Goal: Navigation & Orientation: Find specific page/section

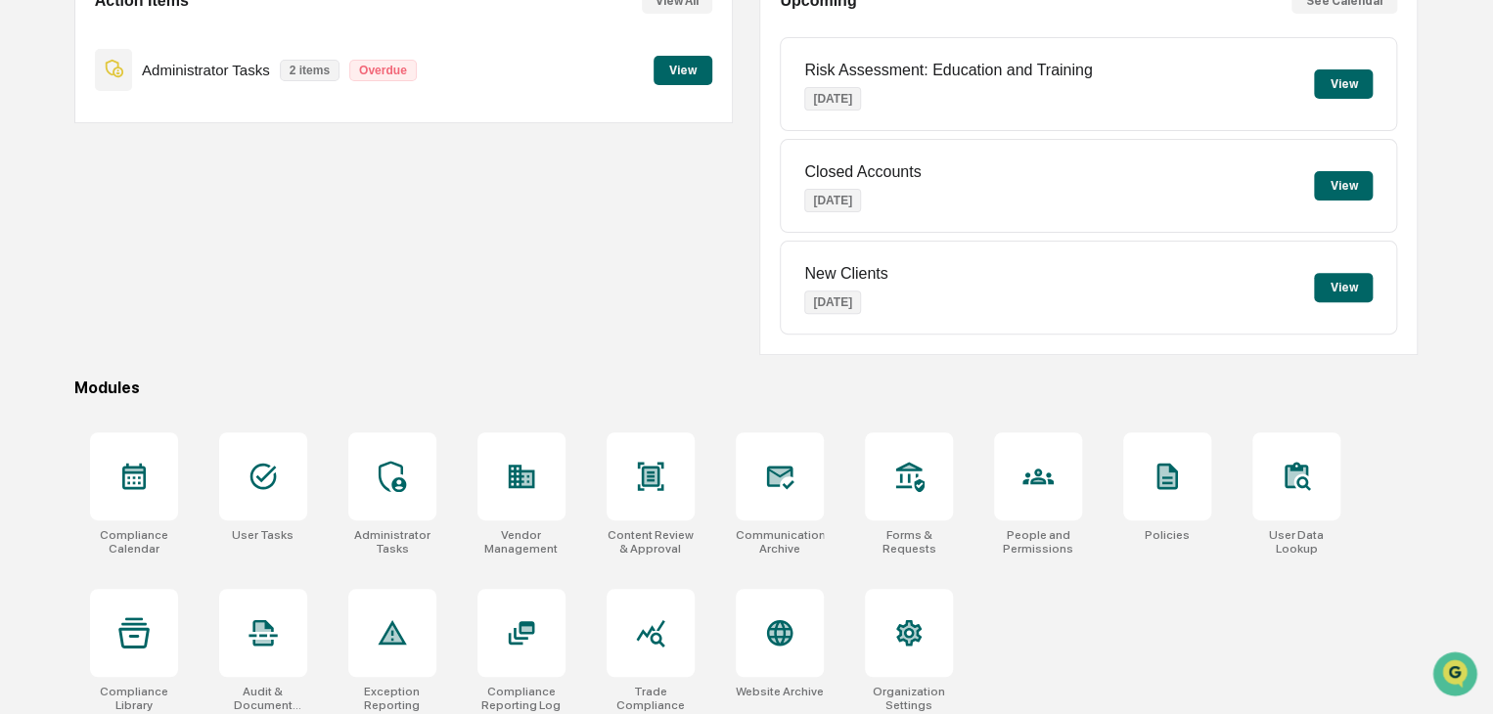
scroll to position [232, 0]
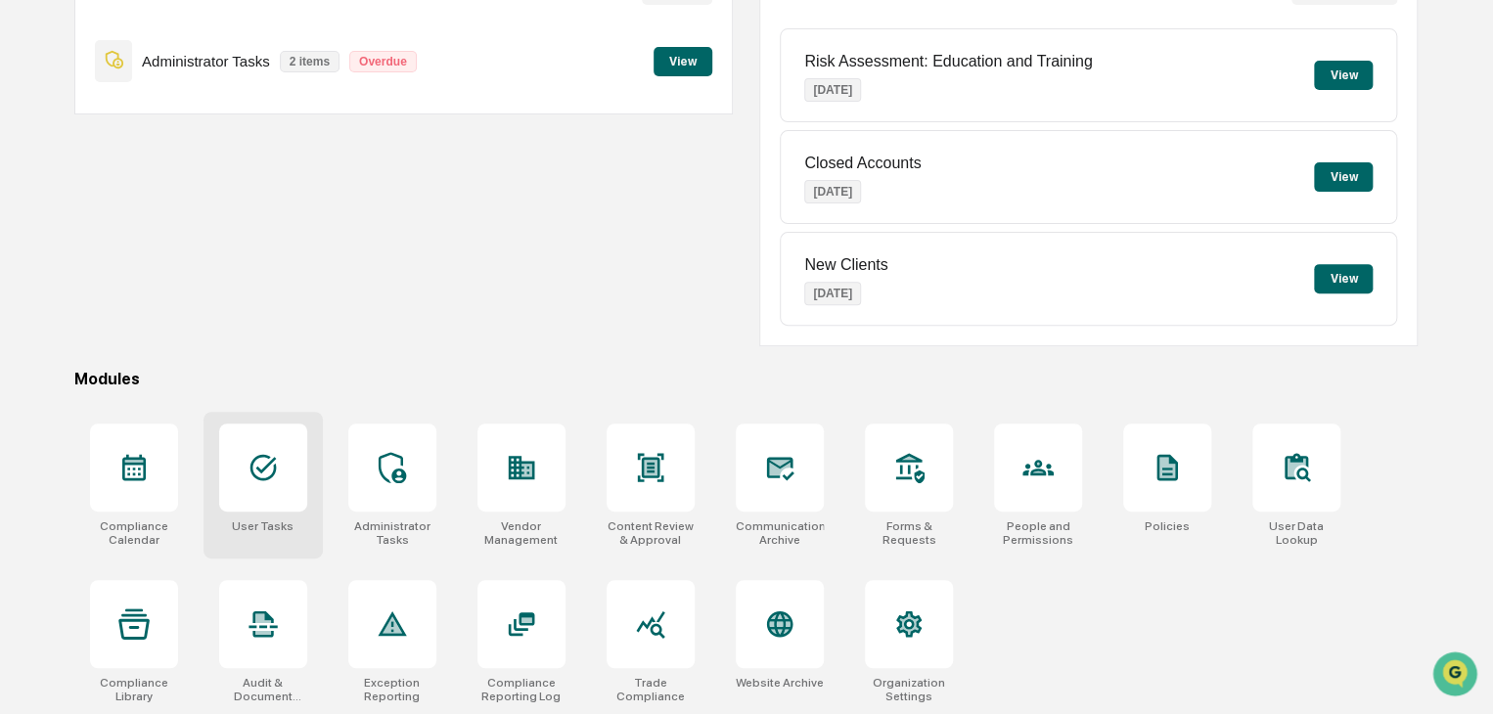
click at [265, 483] on div at bounding box center [263, 468] width 88 height 88
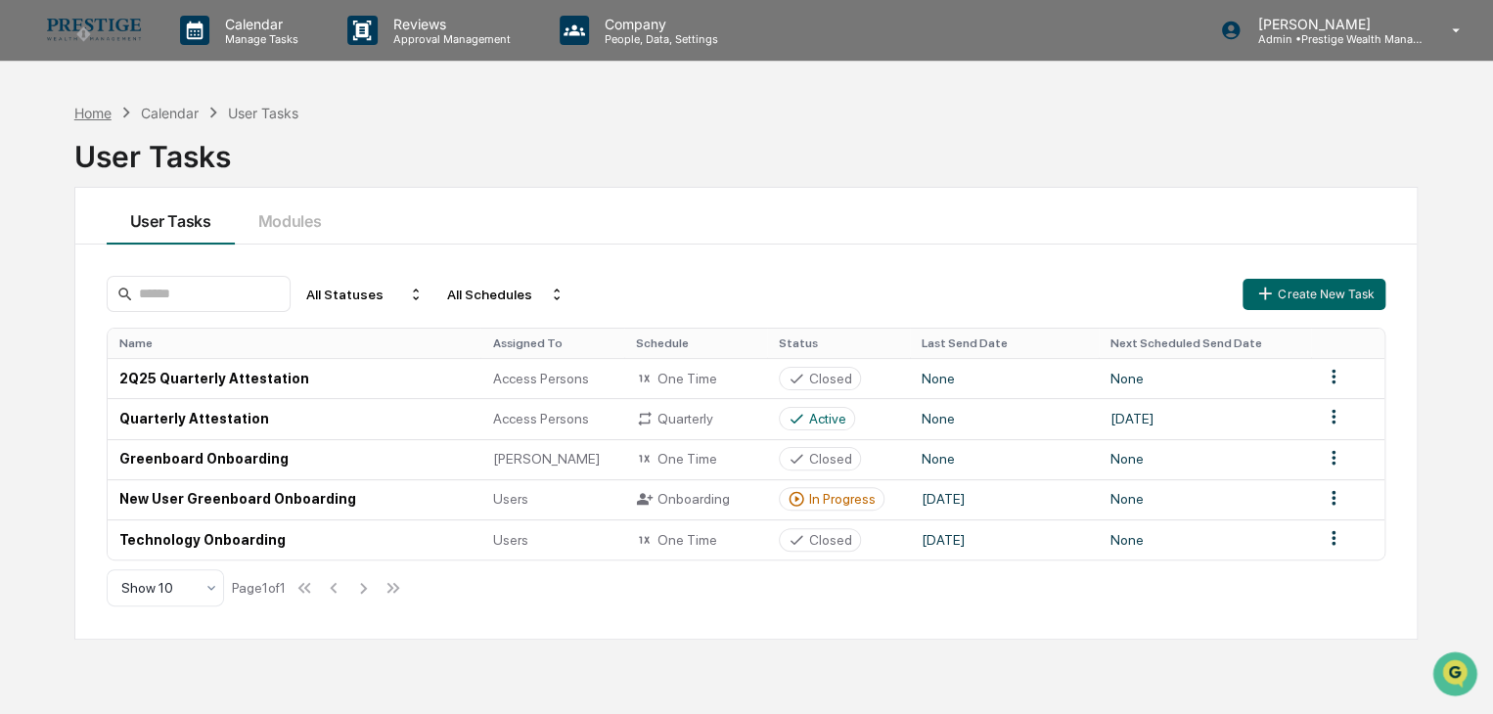
click at [76, 112] on div "Home" at bounding box center [92, 113] width 37 height 17
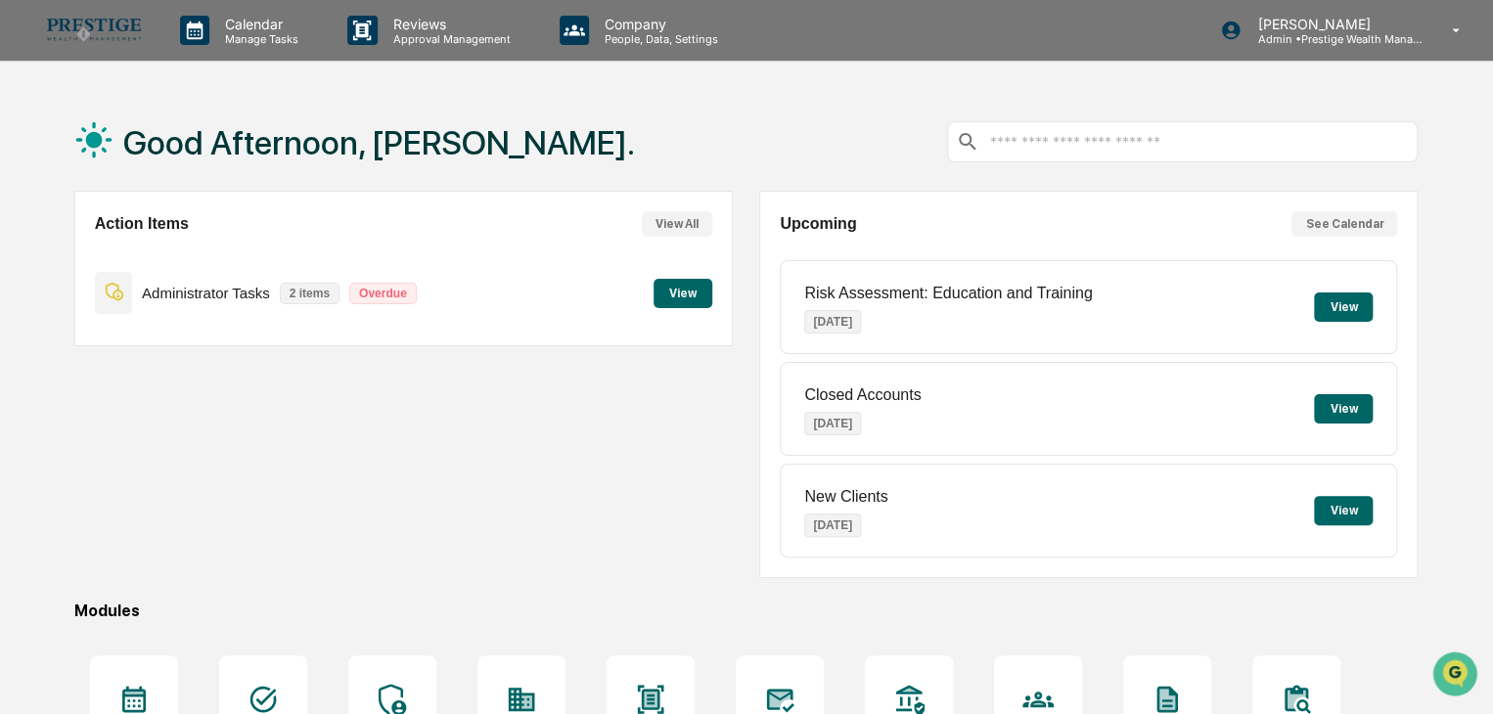
click at [682, 225] on button "View All" at bounding box center [677, 223] width 70 height 25
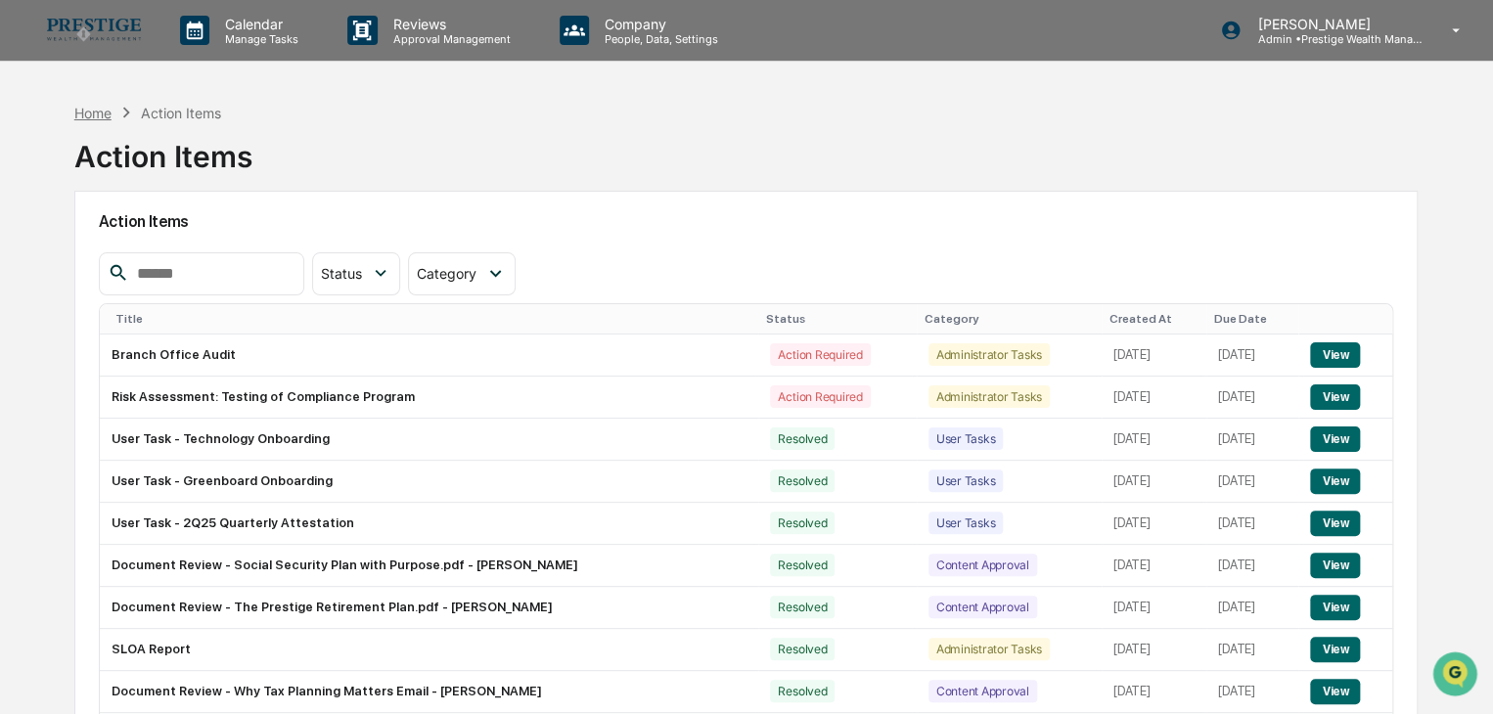
click at [94, 115] on div "Home" at bounding box center [92, 113] width 37 height 17
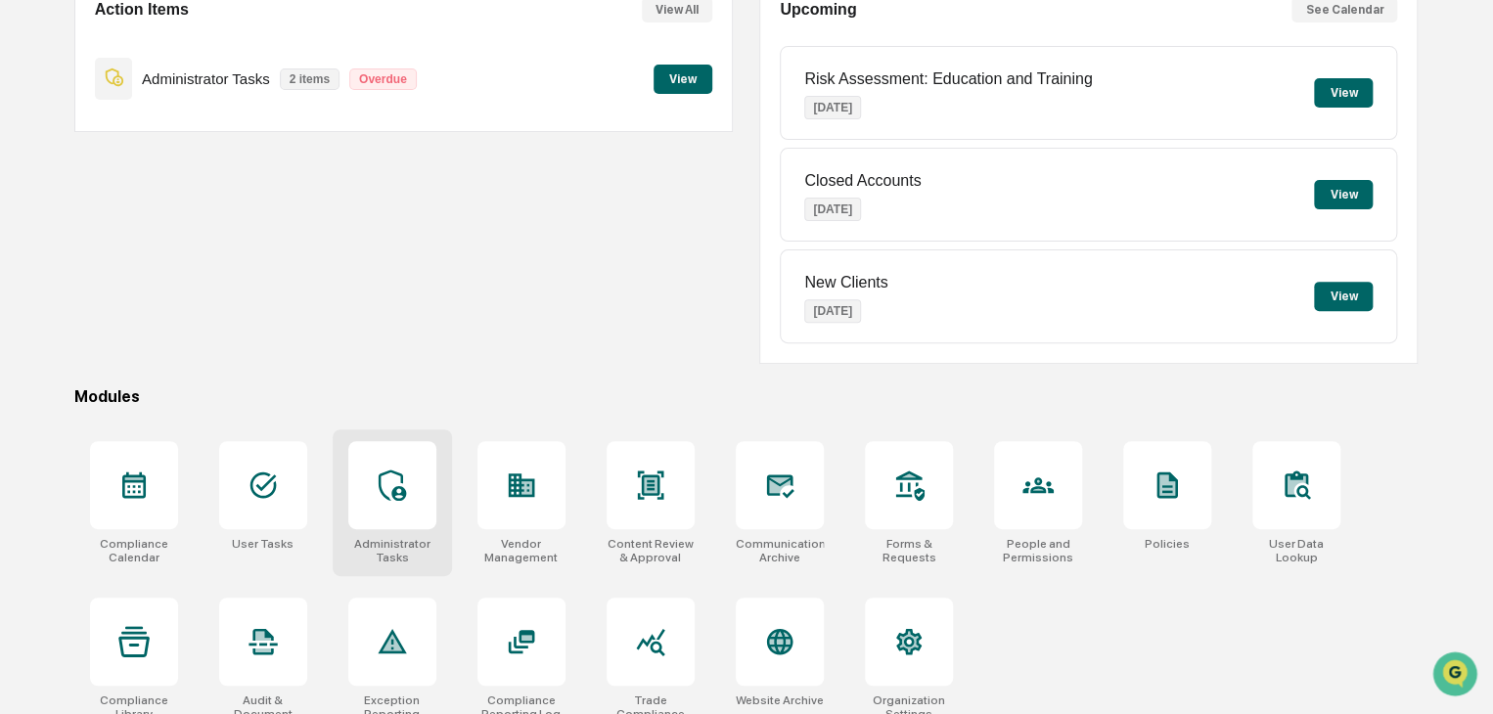
scroll to position [232, 0]
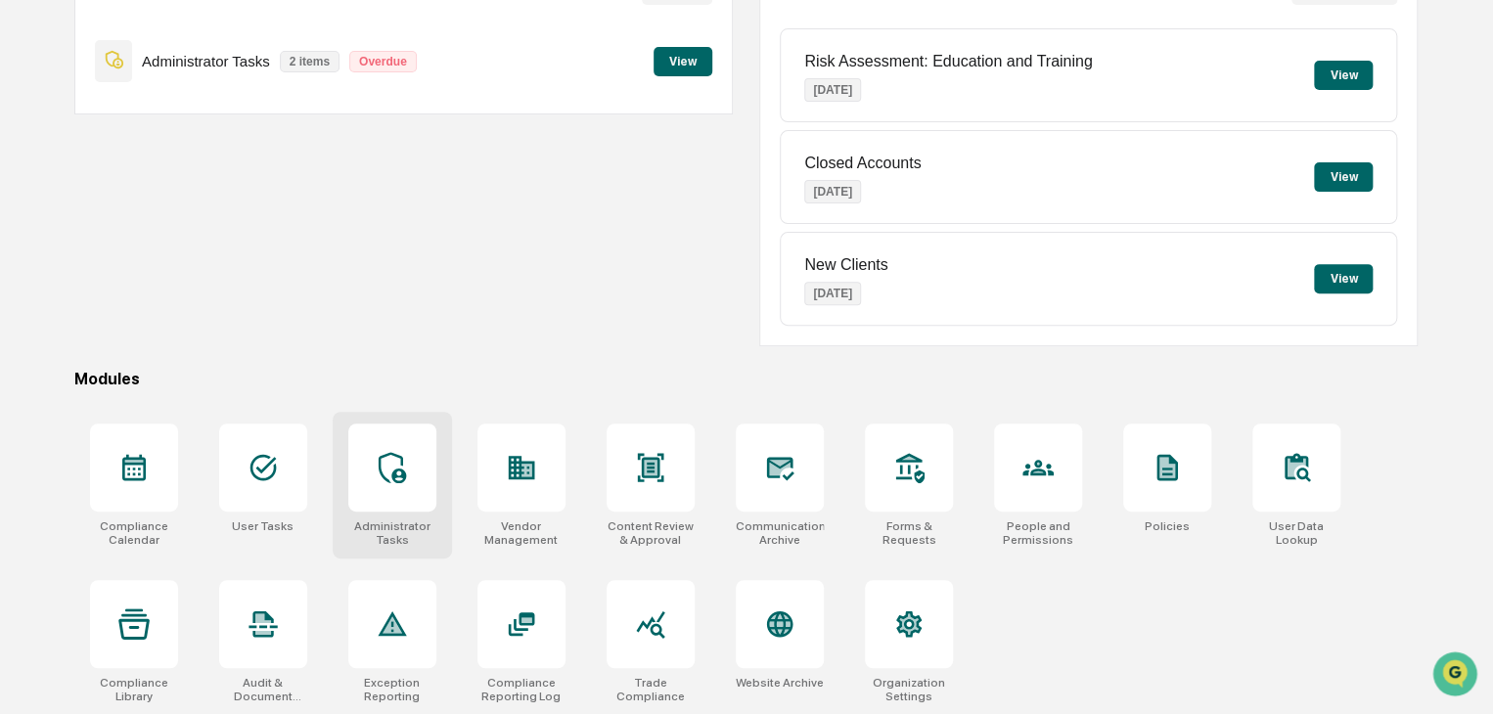
click at [412, 488] on div at bounding box center [392, 468] width 88 height 88
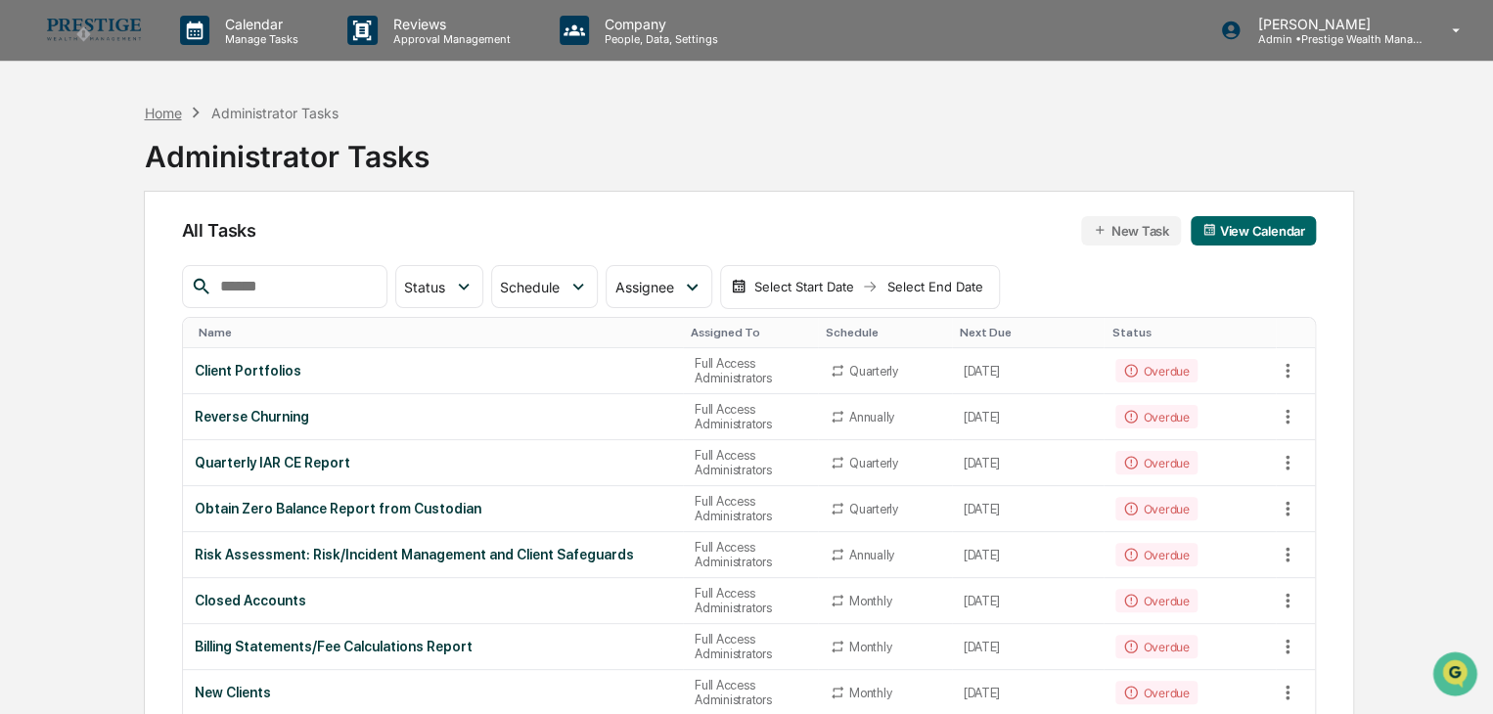
click at [169, 118] on div "Home" at bounding box center [162, 113] width 37 height 17
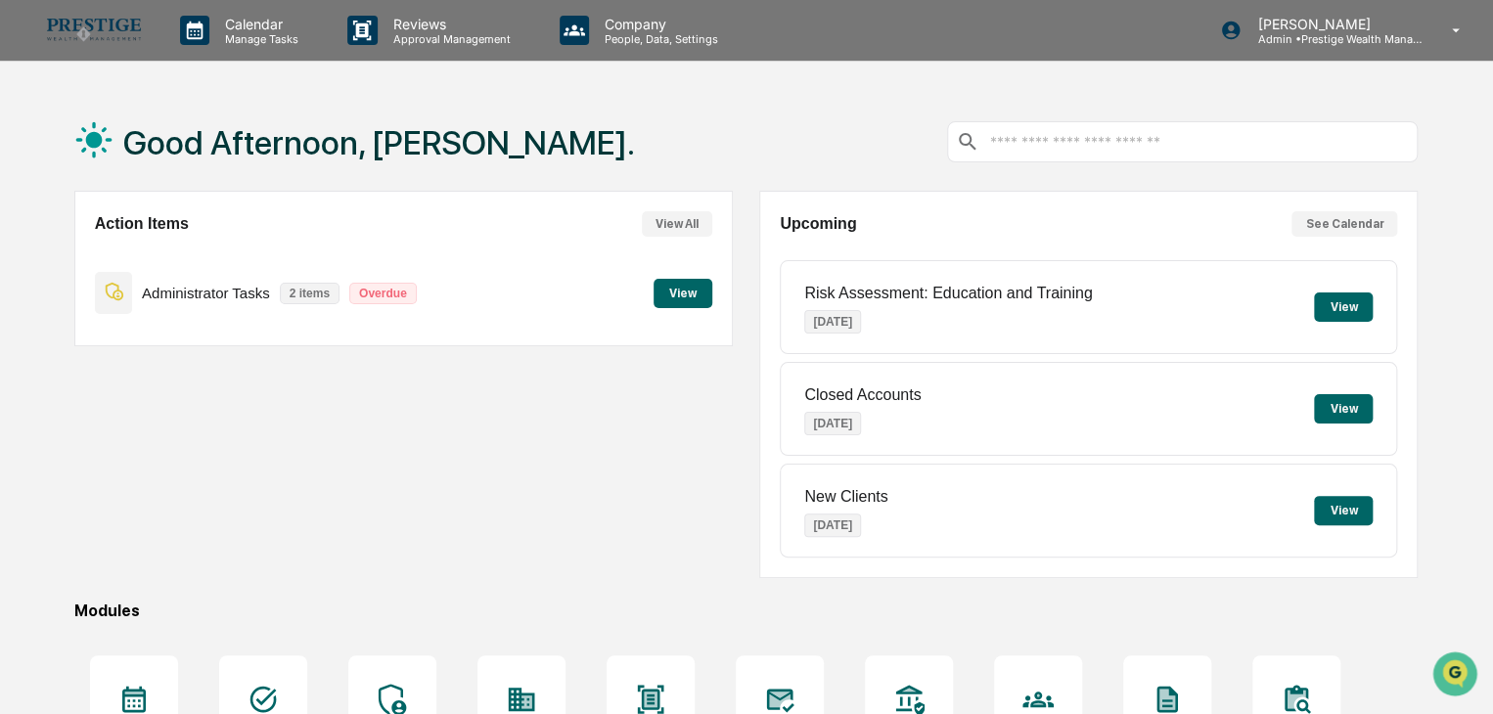
click at [665, 223] on button "View All" at bounding box center [677, 223] width 70 height 25
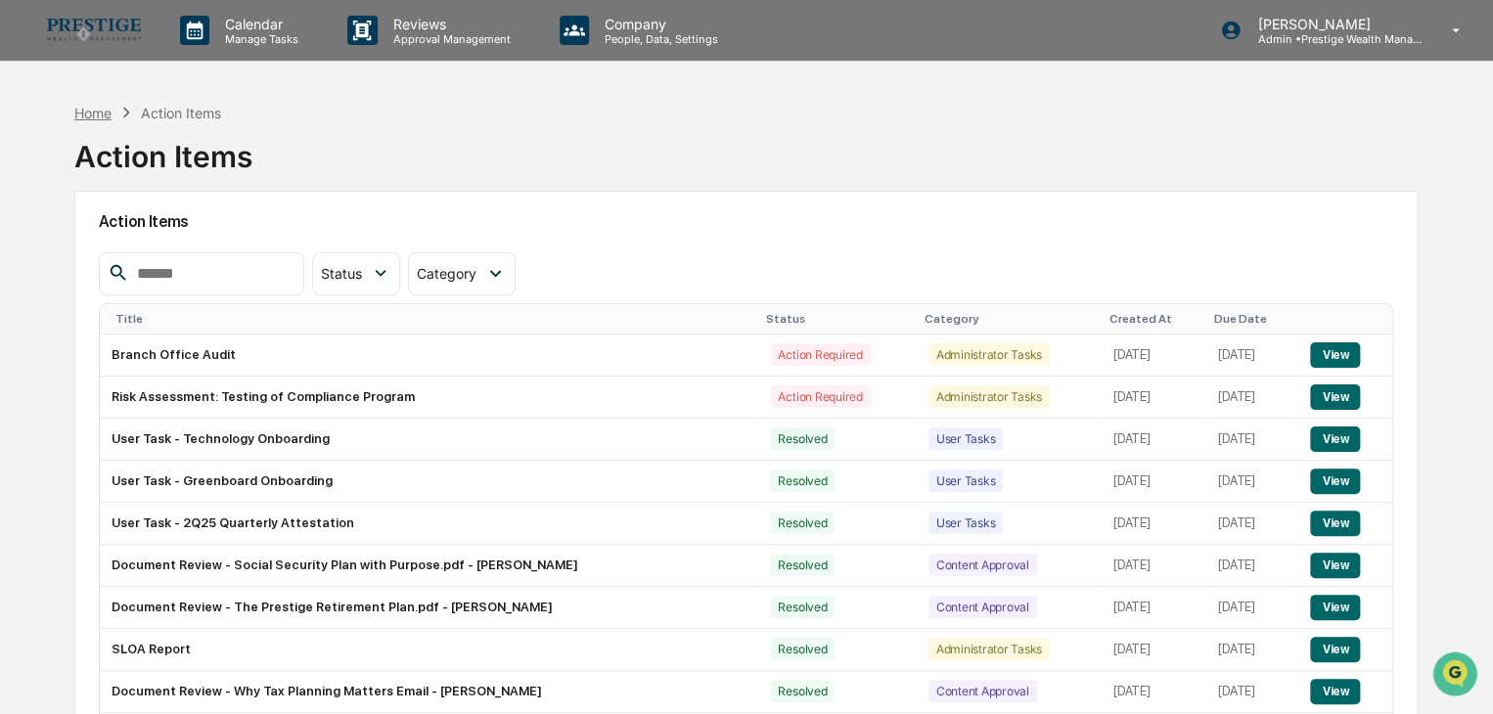
click at [105, 114] on div "Home" at bounding box center [92, 113] width 37 height 17
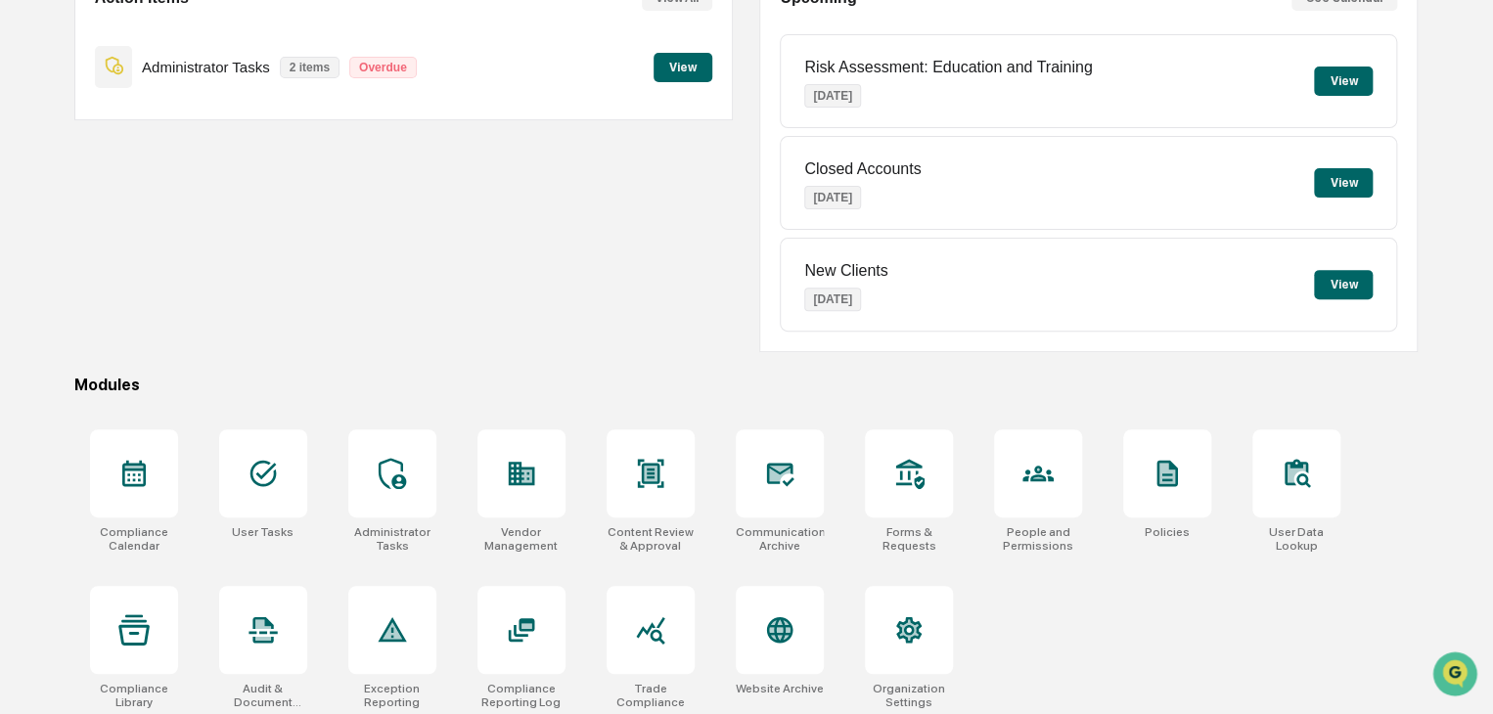
scroll to position [232, 0]
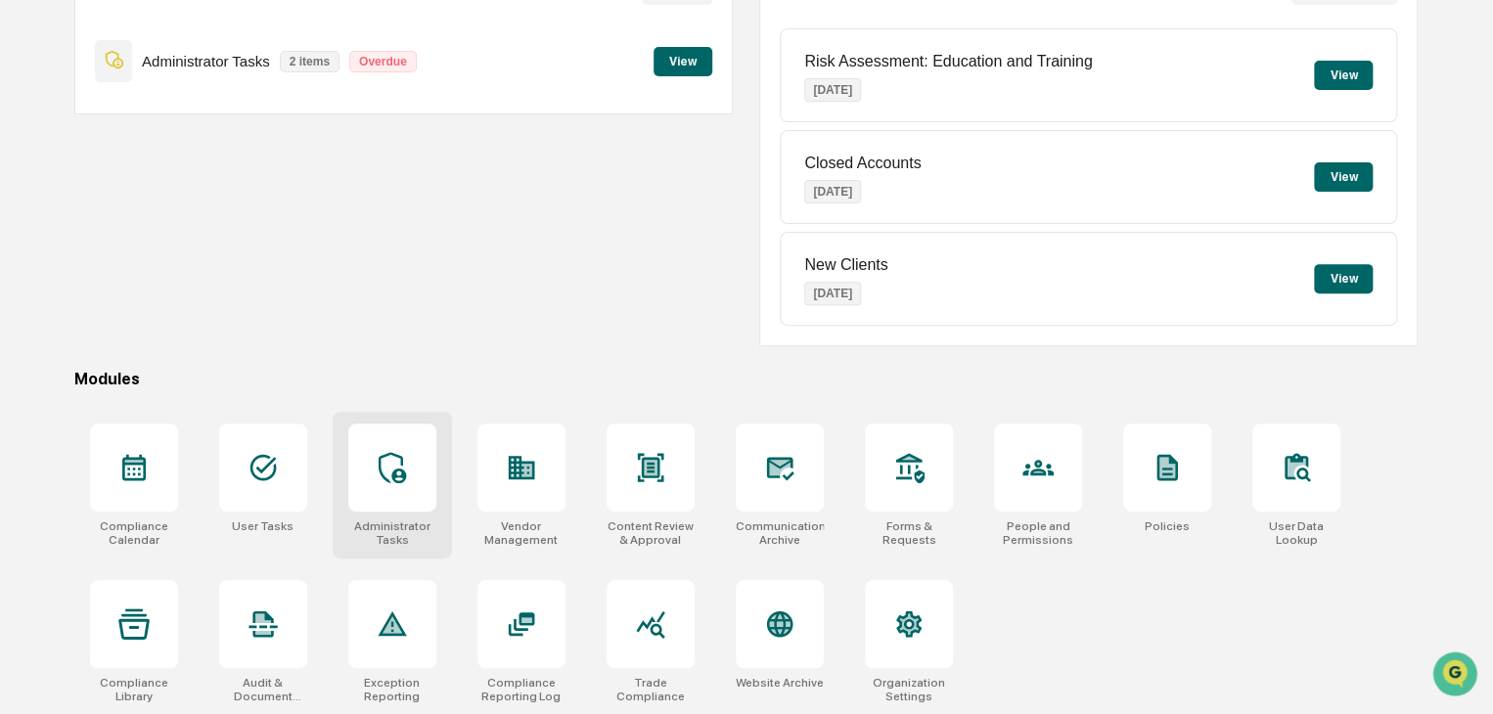
click at [383, 454] on icon at bounding box center [392, 467] width 27 height 31
